Goal: Transaction & Acquisition: Download file/media

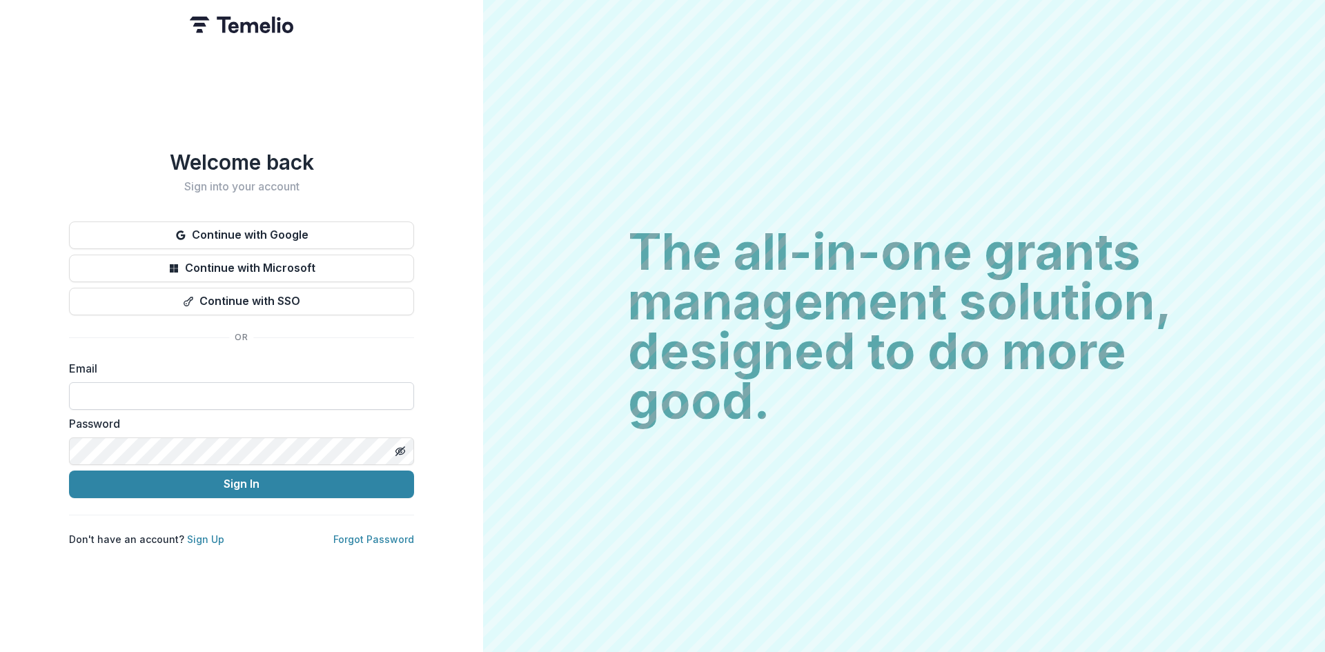
click at [206, 382] on input at bounding box center [241, 396] width 345 height 28
type input "**********"
click at [226, 476] on button "Sign In" at bounding box center [241, 484] width 345 height 28
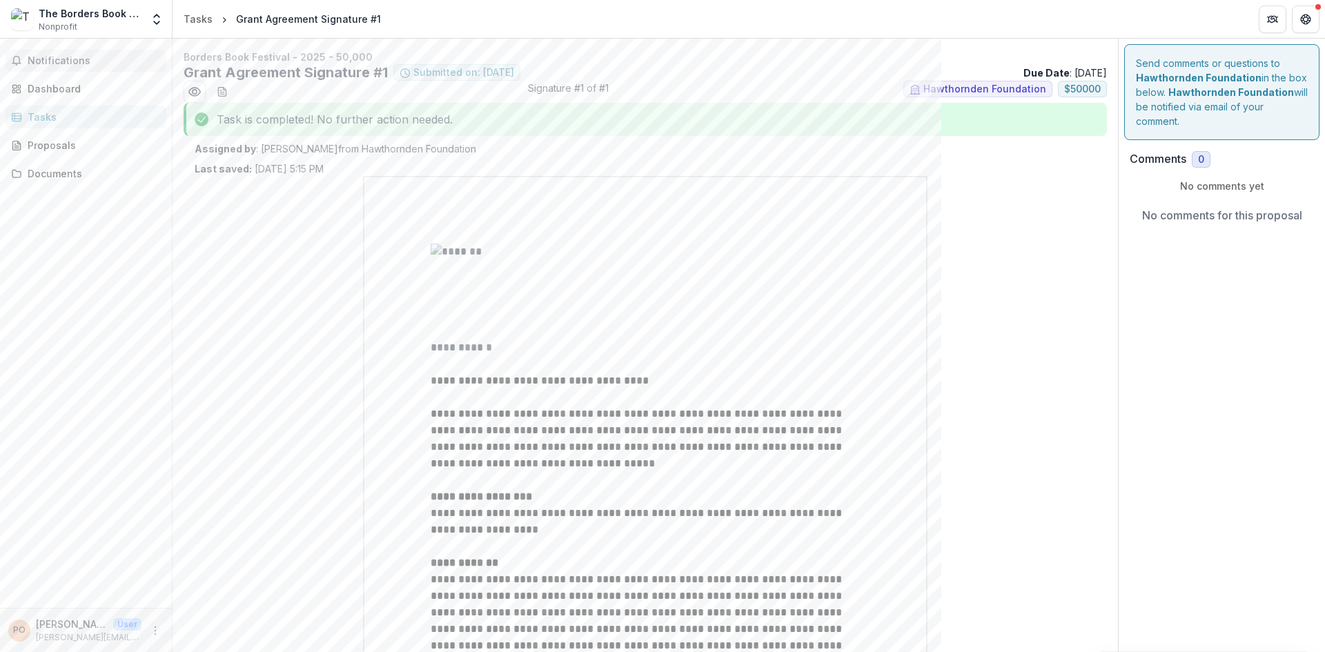
click at [54, 63] on span "Notifications" at bounding box center [94, 61] width 133 height 12
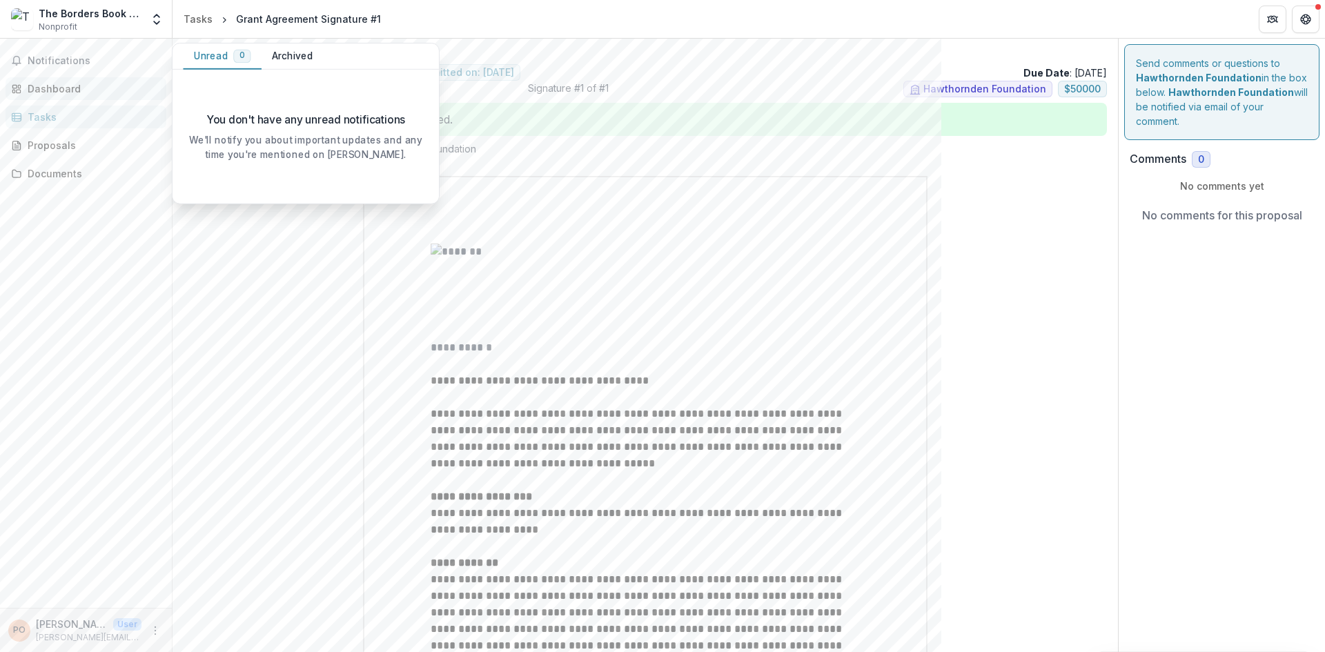
click at [61, 90] on div "Dashboard" at bounding box center [92, 88] width 128 height 14
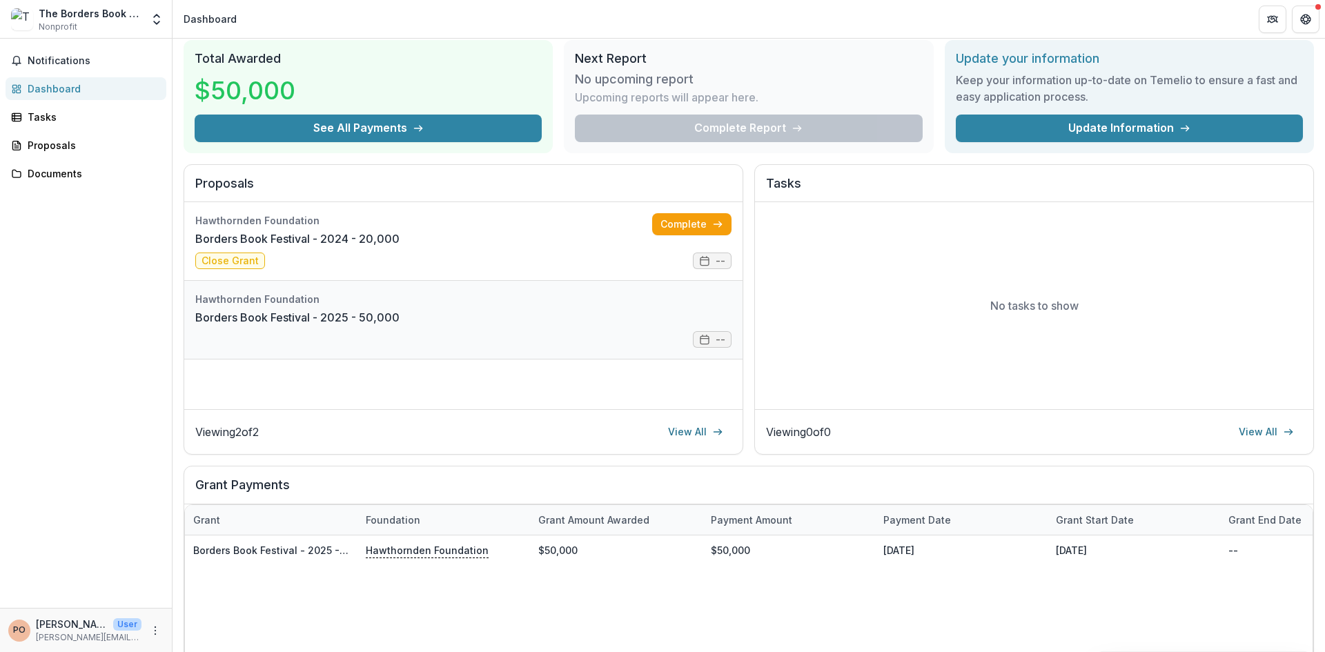
scroll to position [69, 0]
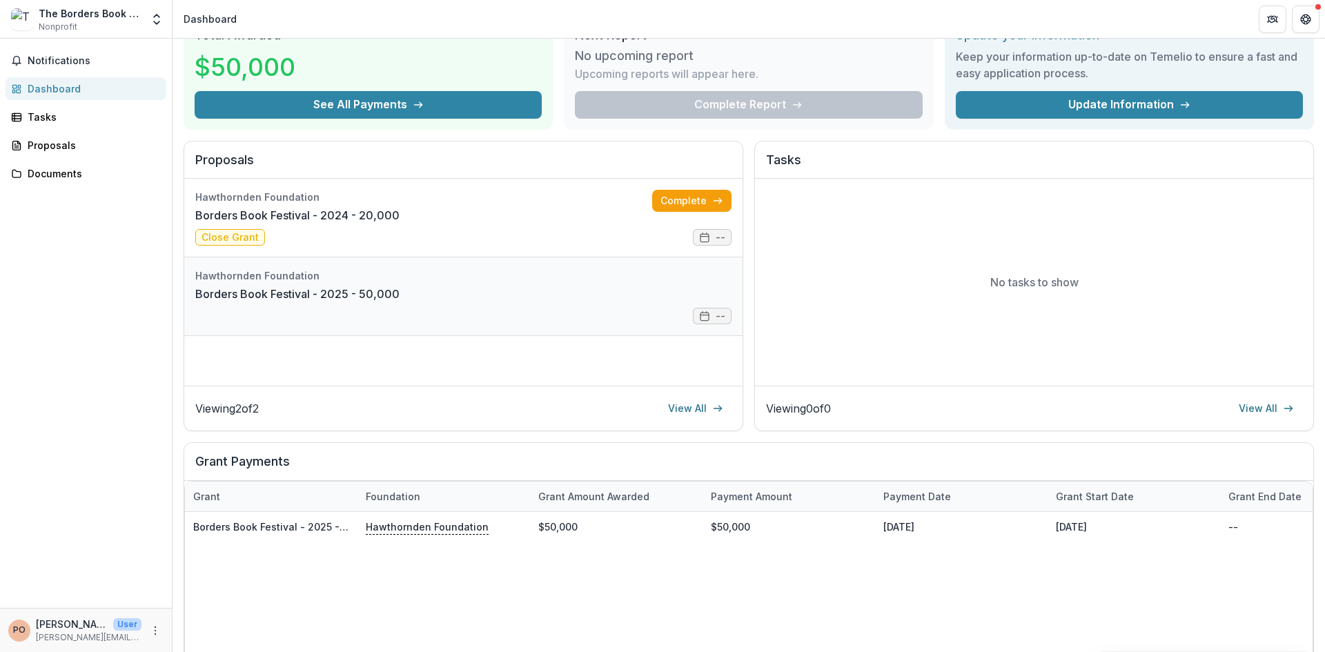
click at [390, 299] on link "Borders Book Festival - 2025 - 50,000" at bounding box center [297, 294] width 204 height 17
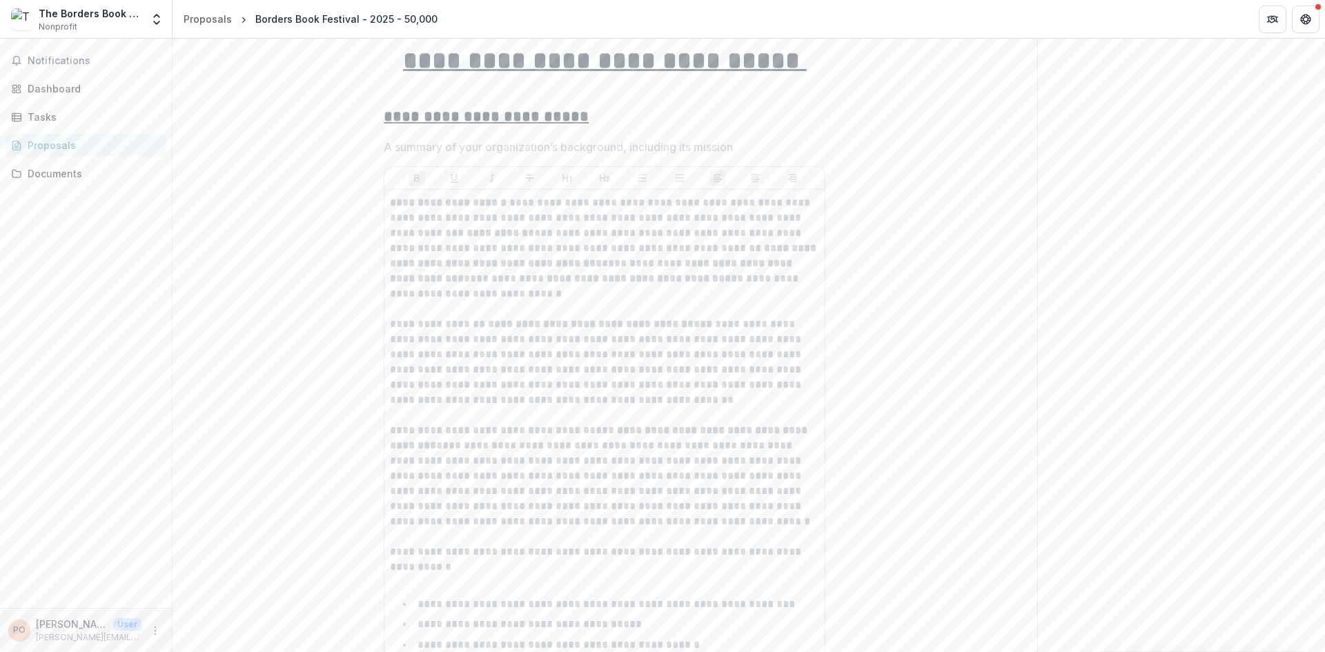
scroll to position [138, 0]
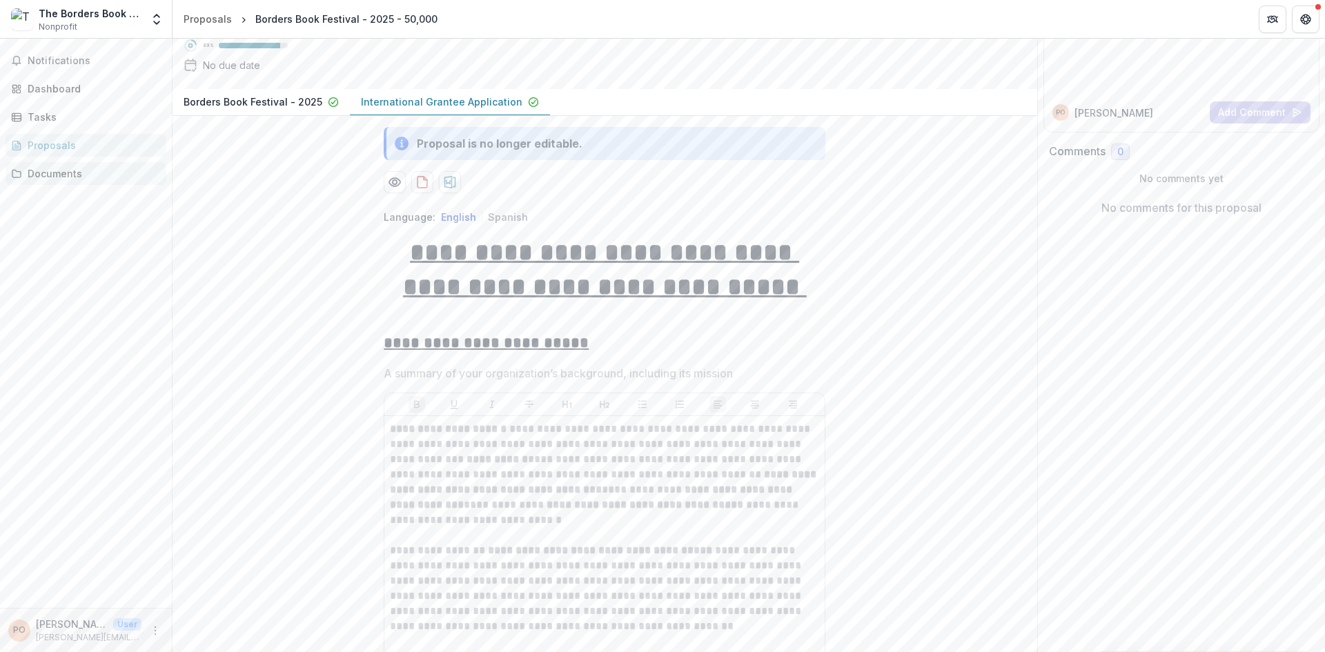
click at [46, 180] on div "Documents" at bounding box center [92, 173] width 128 height 14
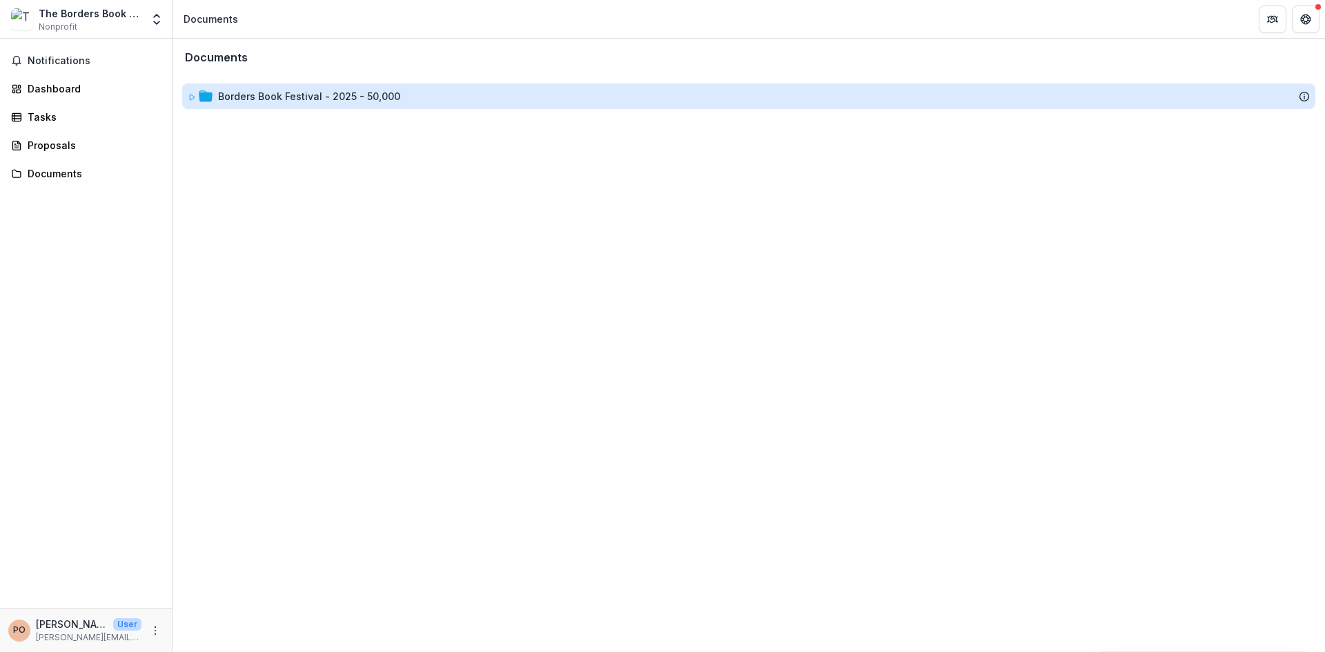
click at [232, 96] on div "Borders Book Festival - 2025 - 50,000" at bounding box center [309, 96] width 182 height 14
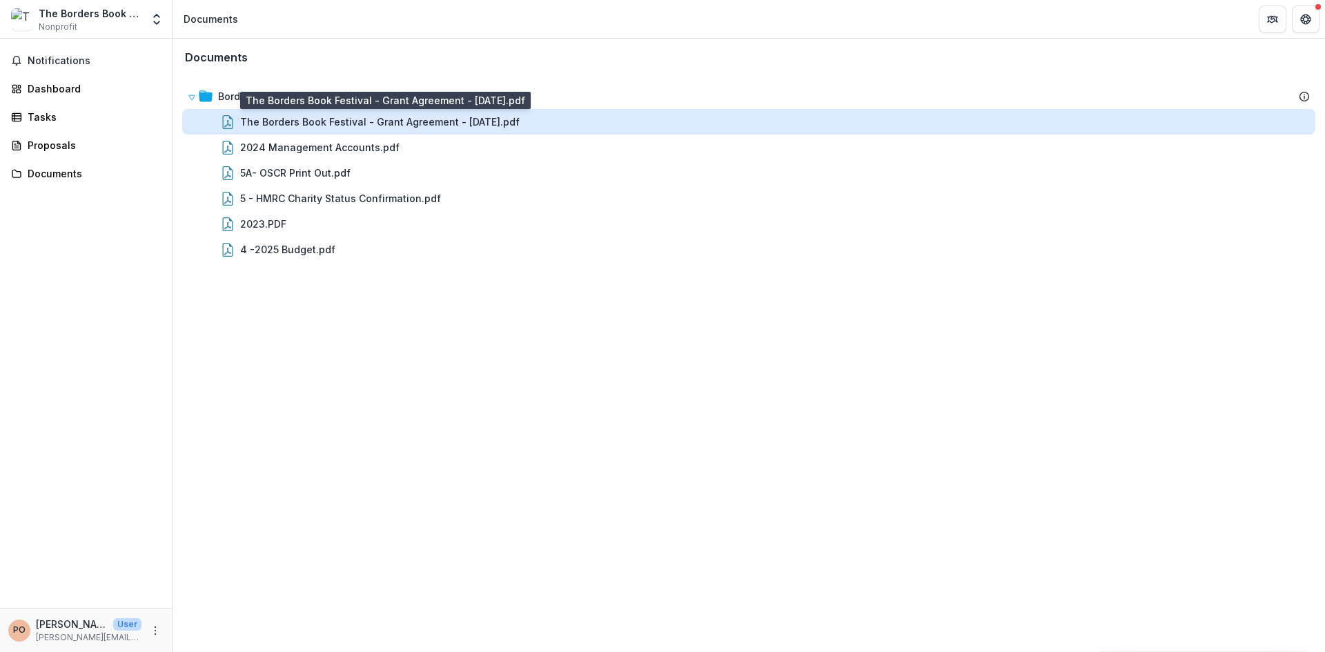
click at [398, 121] on div "The Borders Book Festival - Grant Agreement - [DATE].pdf" at bounding box center [379, 122] width 279 height 14
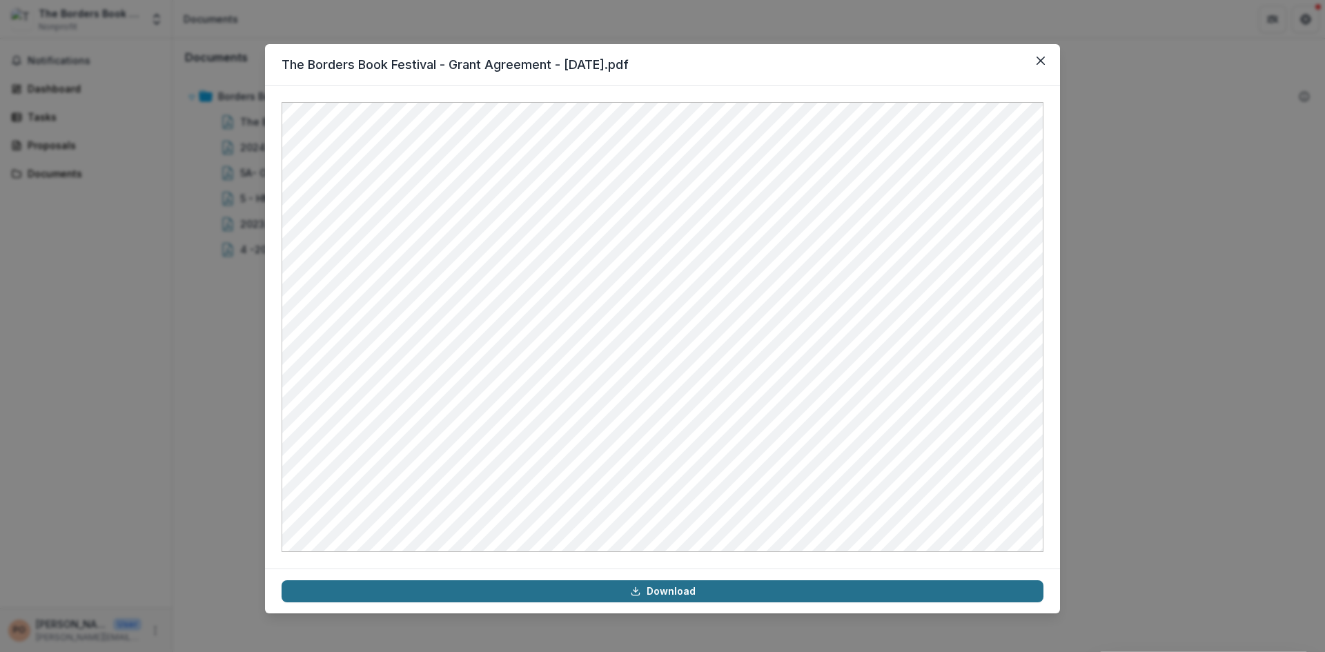
click at [662, 593] on link "Download" at bounding box center [662, 591] width 762 height 22
